Goal: Transaction & Acquisition: Purchase product/service

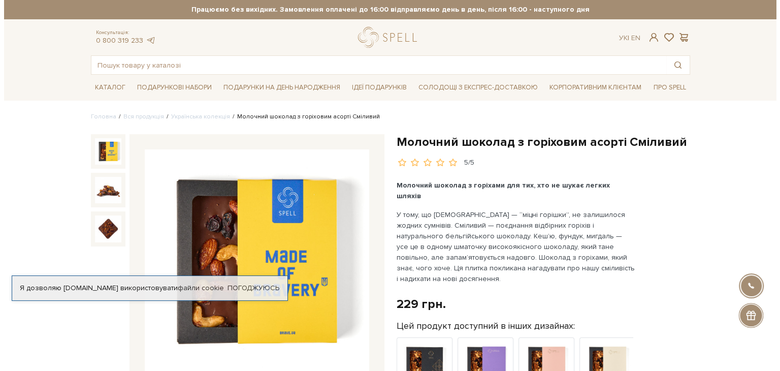
scroll to position [305, 0]
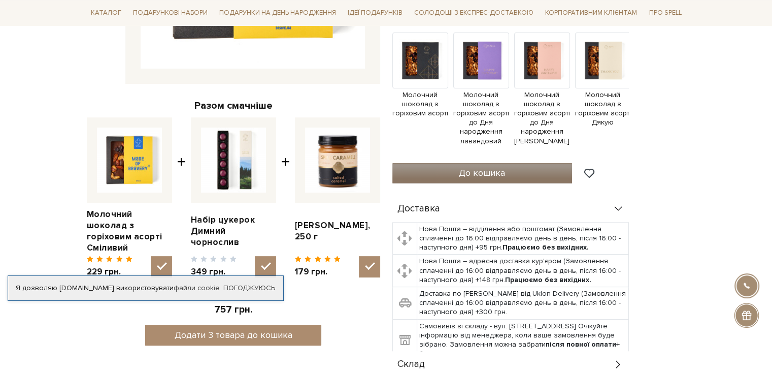
click at [473, 167] on span "До кошика" at bounding box center [482, 172] width 46 height 11
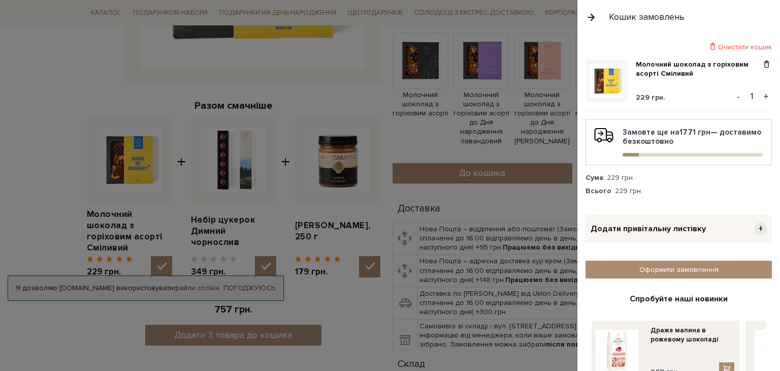
click at [749, 94] on input "1" at bounding box center [752, 96] width 18 height 14
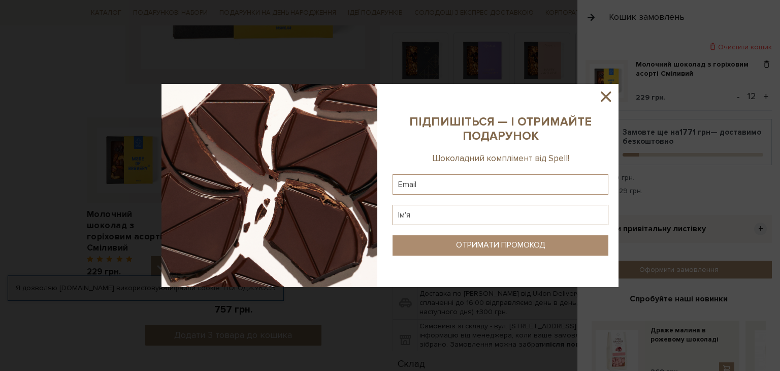
type input "12"
click at [441, 181] on input "text" at bounding box center [501, 184] width 216 height 20
type input "[PERSON_NAME][EMAIL_ADDRESS][DOMAIN_NAME]"
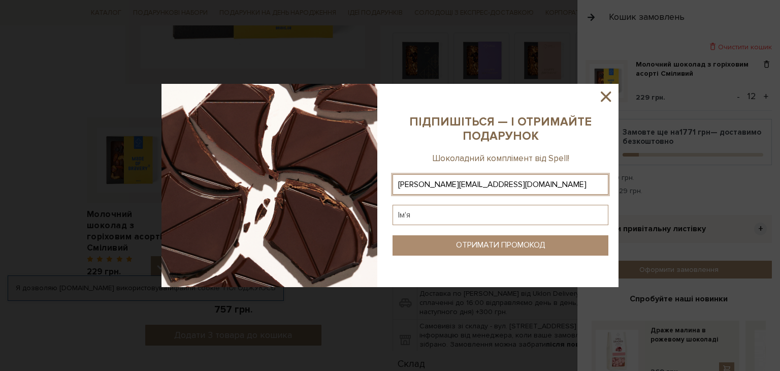
click at [451, 212] on input "text" at bounding box center [501, 215] width 216 height 20
click at [589, 101] on sys-column-static at bounding box center [500, 185] width 236 height 203
click at [604, 96] on icon at bounding box center [606, 96] width 10 height 10
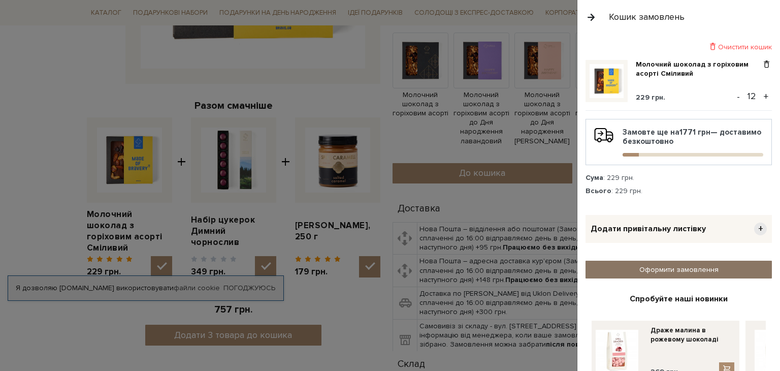
click at [664, 265] on link "Оформити замовлення" at bounding box center [678, 269] width 186 height 18
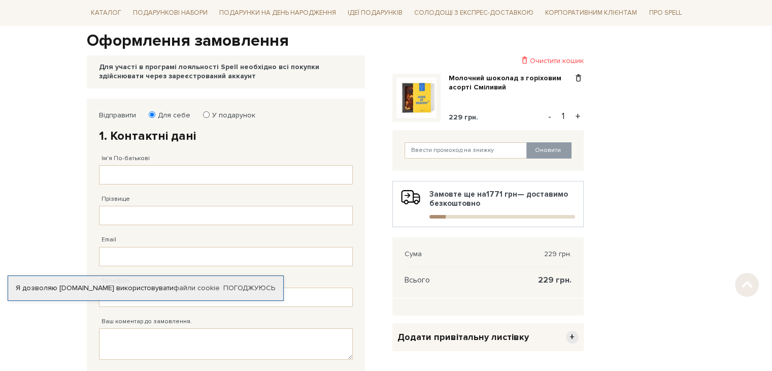
scroll to position [102, 0]
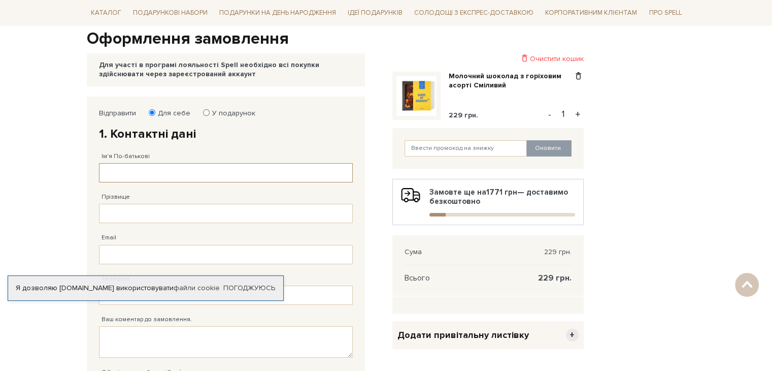
click at [139, 175] on input "Ім'я По-батькові" at bounding box center [226, 172] width 254 height 19
click at [165, 171] on input "Олександра Вёячеславівна" at bounding box center [226, 172] width 254 height 19
type input "Олександра В`ячеславівна"
click at [143, 212] on input "Прізвище" at bounding box center [226, 213] width 254 height 19
type input "Ковальова"
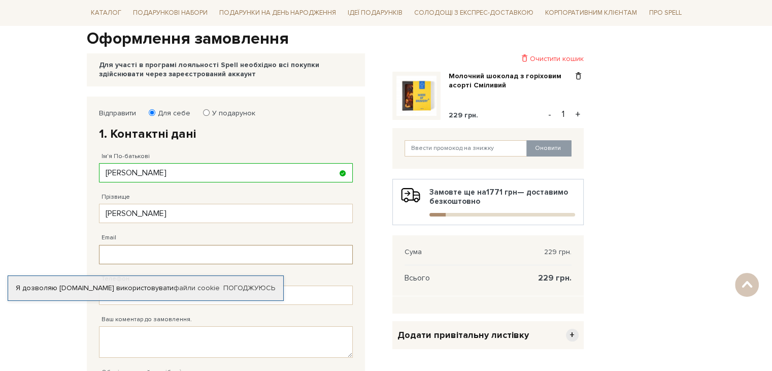
click at [134, 252] on input "Email" at bounding box center [226, 254] width 254 height 19
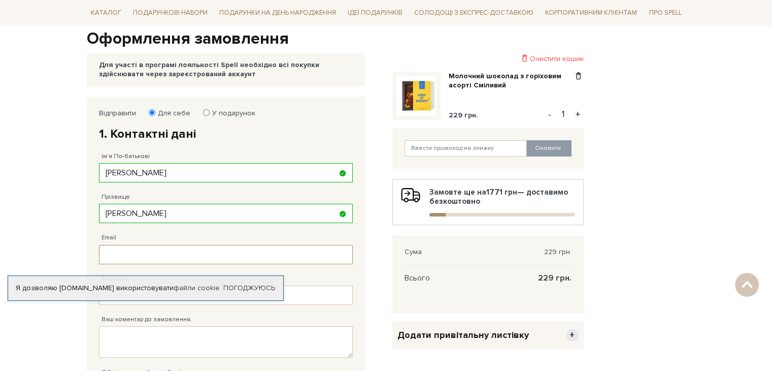
type input "[PERSON_NAME][EMAIL_ADDRESS][DOMAIN_NAME]"
type input "38 (093) 675 64 31"
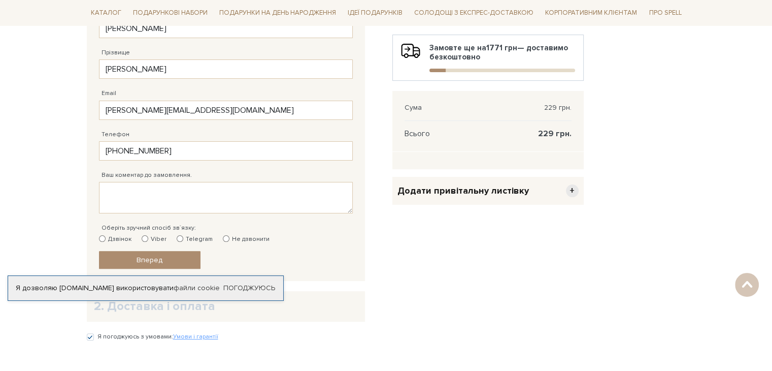
type input "38 (093) 675 64 31"
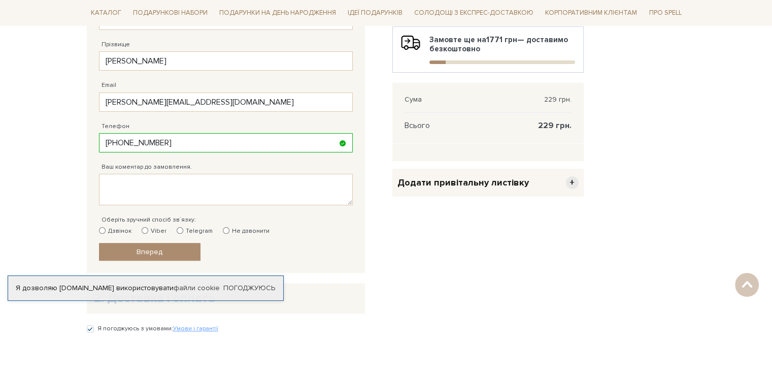
click at [182, 230] on label "Telegram" at bounding box center [195, 230] width 36 height 9
click at [182, 230] on input "Telegram" at bounding box center [180, 230] width 7 height 7
radio input "true"
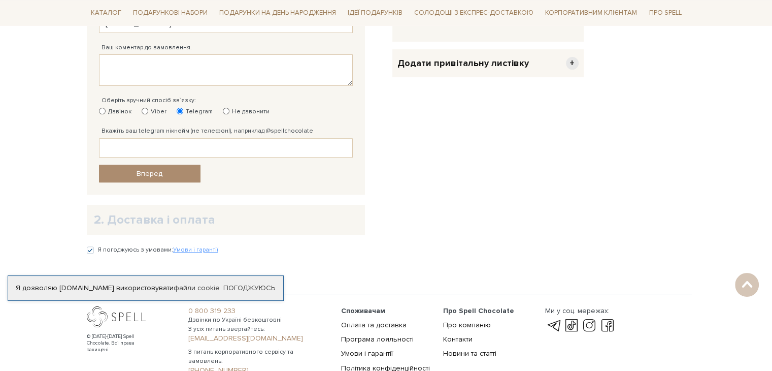
scroll to position [355, 0]
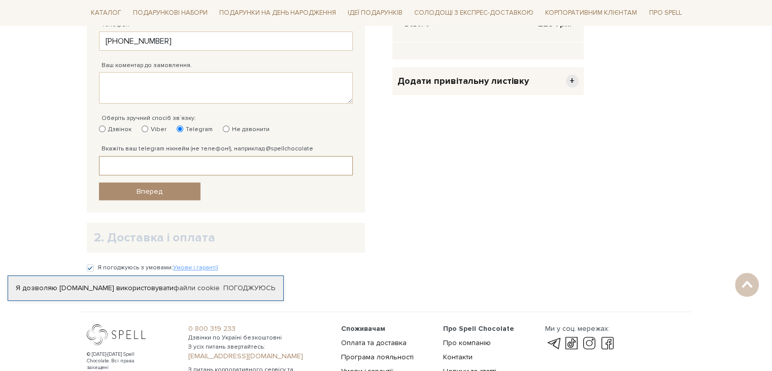
click at [226, 169] on input "Вкажіть ваш telegram нікнейм (не телефон!), наприклад @spellchocolate" at bounding box center [226, 165] width 254 height 19
type input "0936756431"
type input "Олександра"
type input "38 (093) 675 64 31"
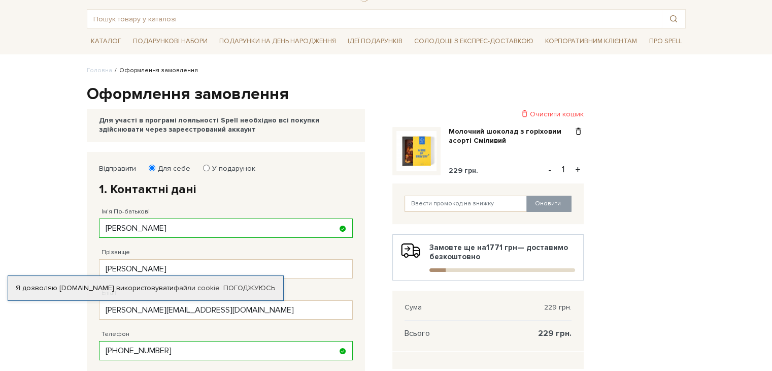
scroll to position [102, 0]
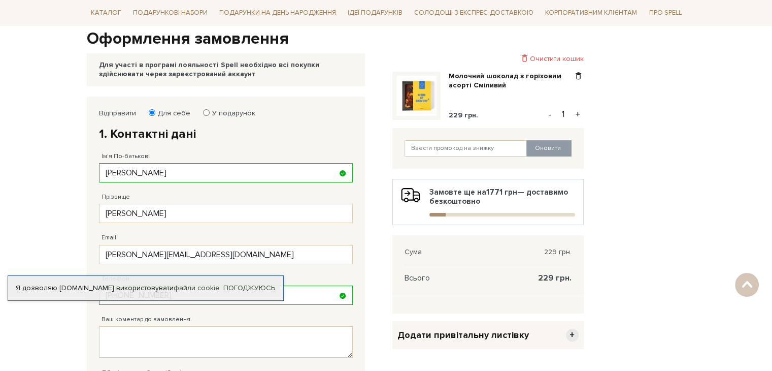
click at [565, 113] on input "1" at bounding box center [564, 114] width 18 height 14
type input "12"
click at [636, 119] on div "Відправити Для себе У подарунок 1. Контактні дані Ім'я По-батькові Олександра З…" at bounding box center [386, 312] width 611 height 433
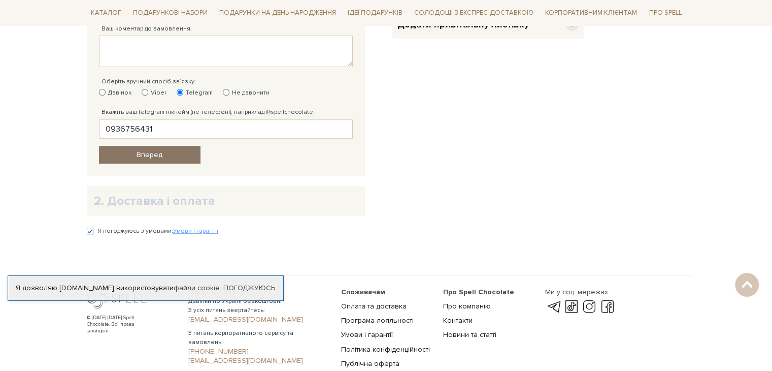
scroll to position [367, 0]
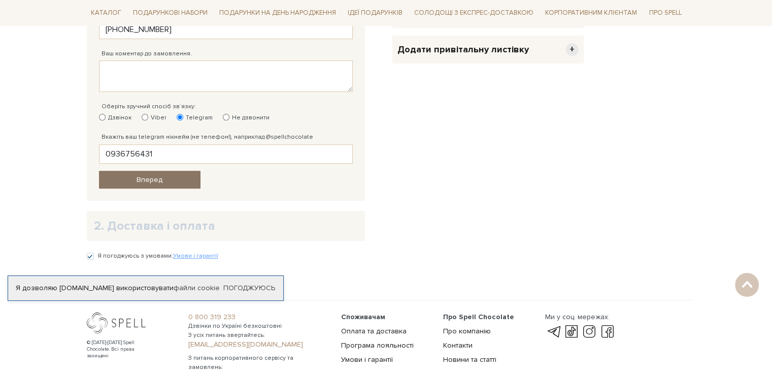
click at [160, 180] on span "Вперед" at bounding box center [150, 179] width 26 height 9
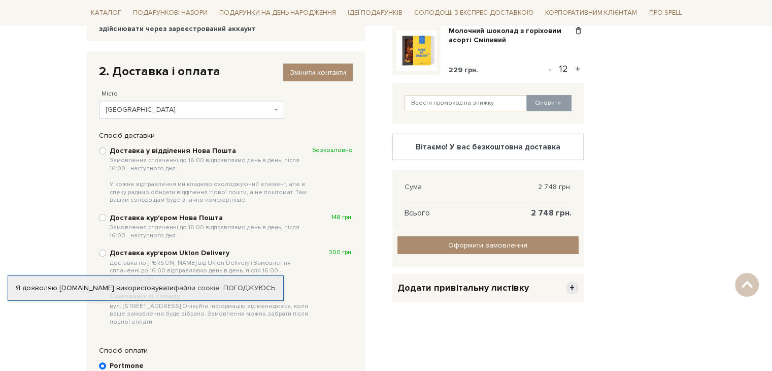
scroll to position [198, 0]
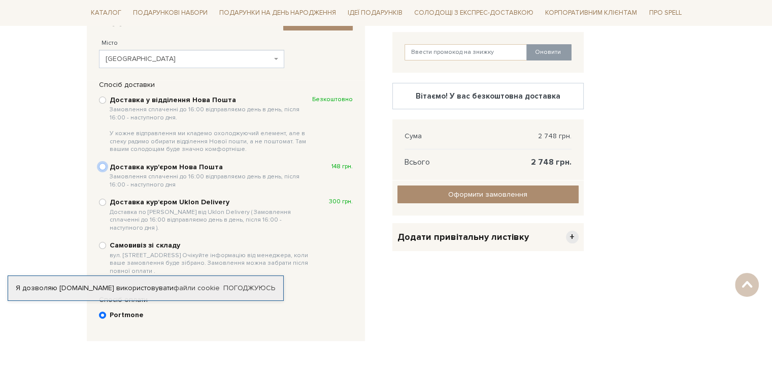
click at [103, 167] on input "Доставка кур'єром Нова Пошта Замовлення сплаченні до 16:00 відправляємо день в …" at bounding box center [102, 166] width 7 height 7
radio input "true"
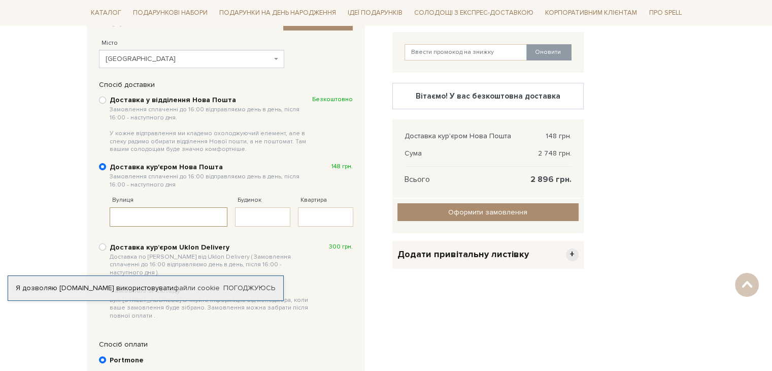
click at [147, 217] on input "Вулиця" at bounding box center [169, 216] width 118 height 19
paste input "Оболонський проспект"
type input "Оболонський проспект"
click at [243, 219] on input "Будинок" at bounding box center [262, 216] width 55 height 19
click at [254, 216] on input "Будинок" at bounding box center [262, 216] width 55 height 19
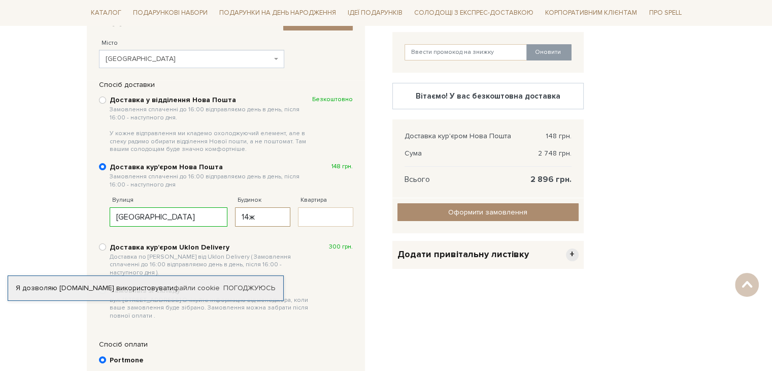
type input "14ж"
click at [333, 219] on input "Квартира" at bounding box center [325, 216] width 55 height 19
click at [316, 214] on input "Квартира" at bounding box center [325, 216] width 55 height 19
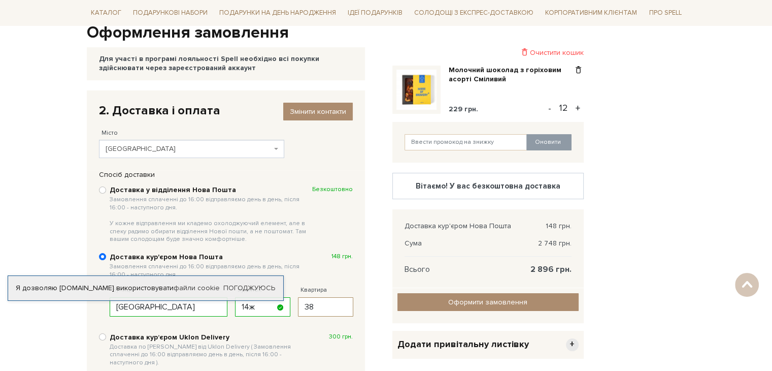
scroll to position [171, 0]
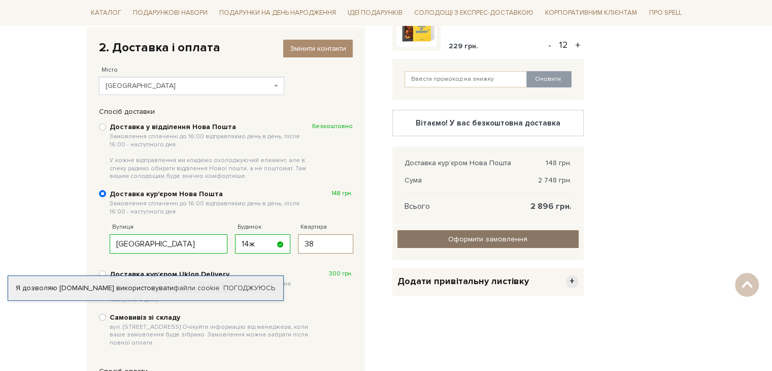
type input "38"
click at [451, 239] on span "Оформити замовлення" at bounding box center [487, 239] width 79 height 9
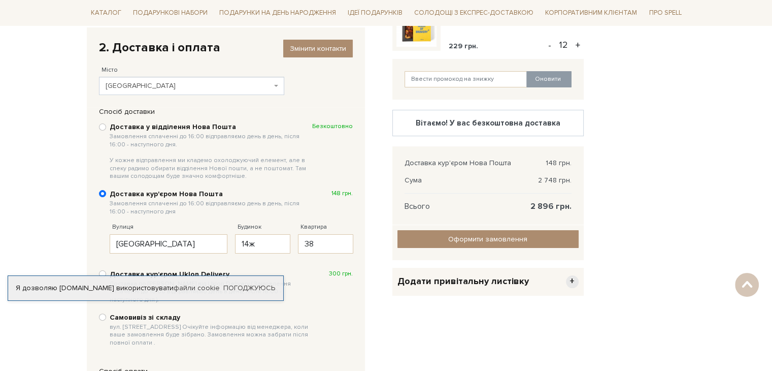
scroll to position [229, 0]
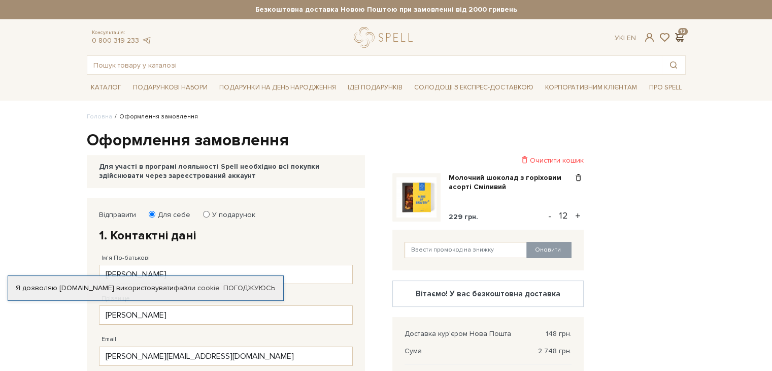
click at [679, 37] on span at bounding box center [680, 37] width 12 height 11
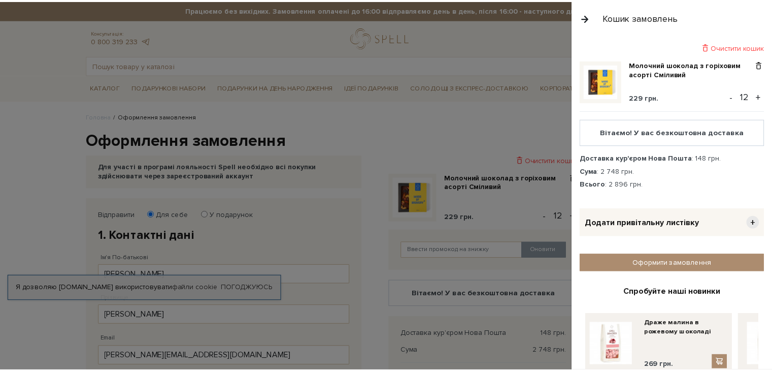
scroll to position [43, 0]
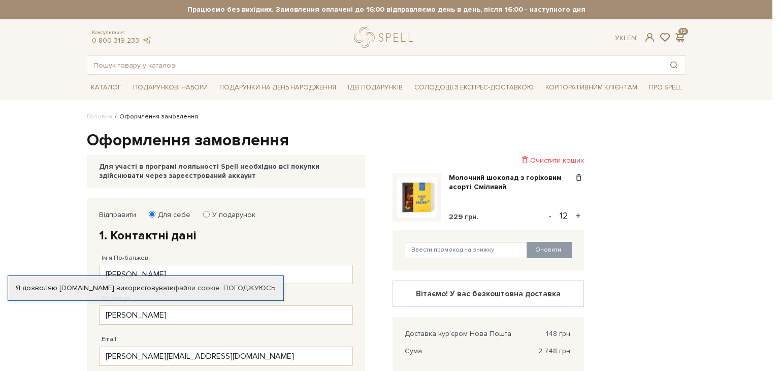
click at [404, 125] on div at bounding box center [390, 185] width 780 height 371
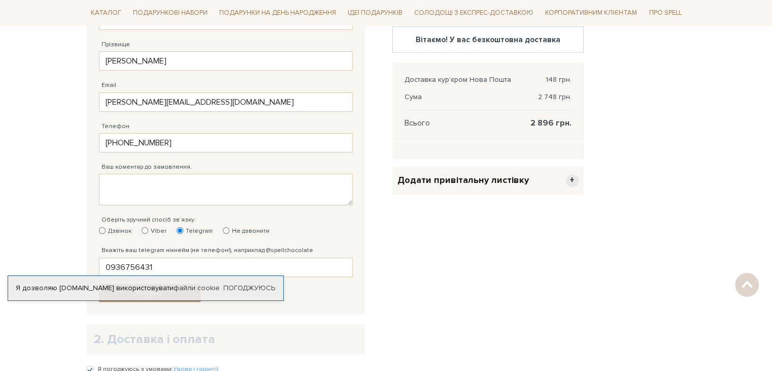
scroll to position [469, 0]
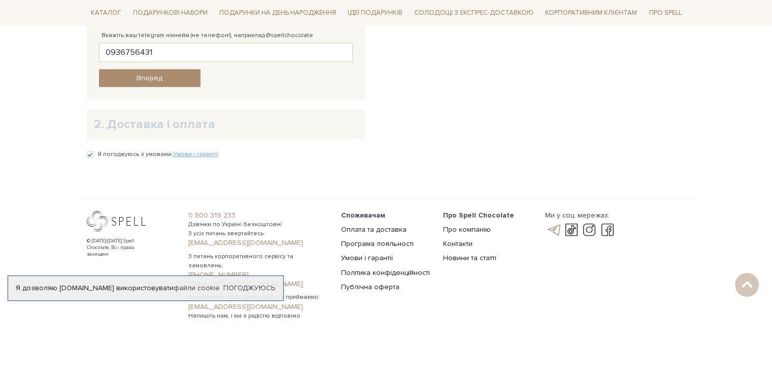
click at [554, 227] on link at bounding box center [553, 230] width 17 height 12
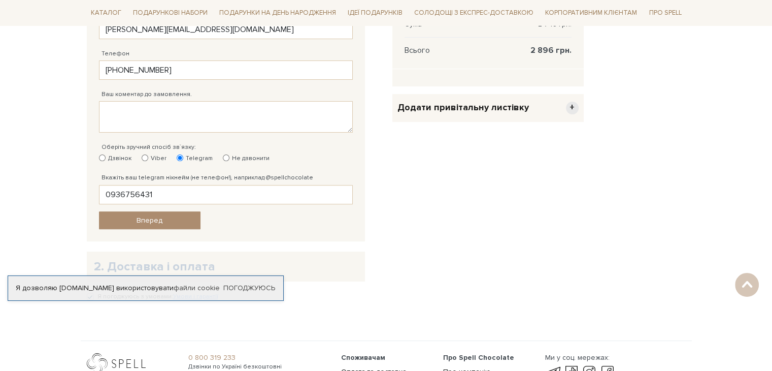
scroll to position [113, 0]
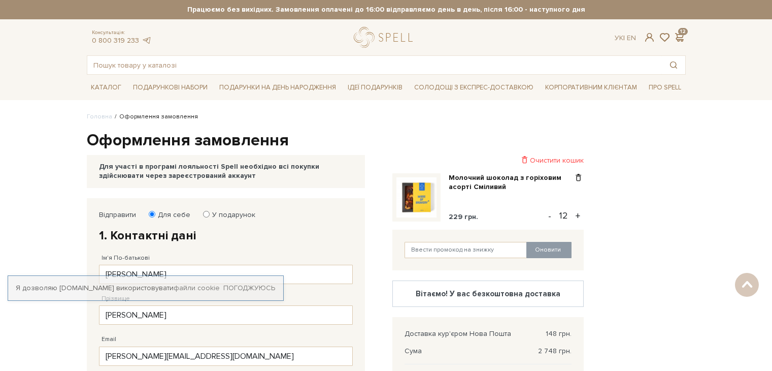
scroll to position [113, 0]
